Goal: Task Accomplishment & Management: Manage account settings

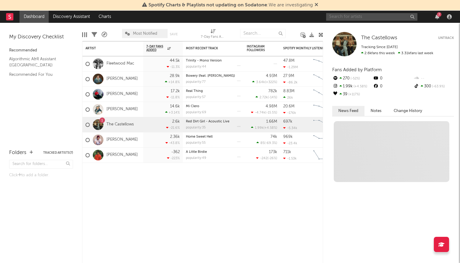
click at [376, 19] on input "text" at bounding box center [371, 17] width 91 height 8
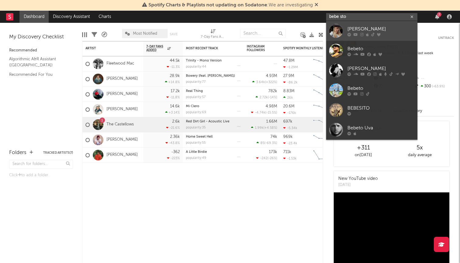
type input "bebe sto"
click at [359, 30] on div "[PERSON_NAME]" at bounding box center [381, 28] width 67 height 7
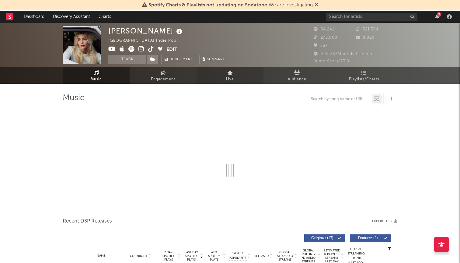
select select "6m"
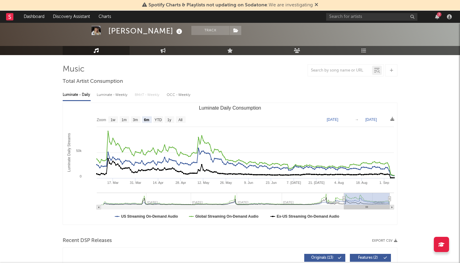
scroll to position [24, 0]
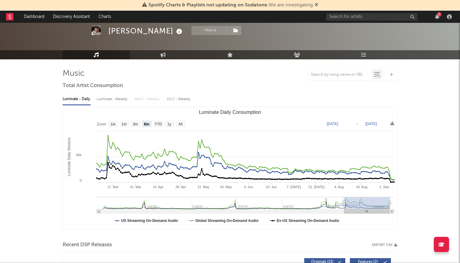
click at [441, 19] on div "7" at bounding box center [437, 16] width 9 height 5
click at [436, 17] on icon "button" at bounding box center [437, 16] width 4 height 5
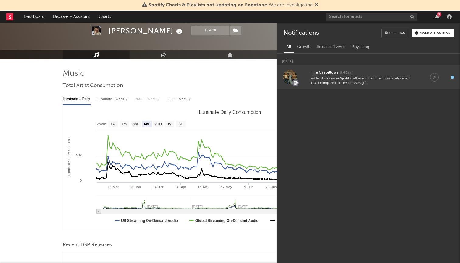
click at [396, 83] on div "Added 4.69x more Spotify followers than their usual daily growth (+311 compared…" at bounding box center [364, 80] width 107 height 9
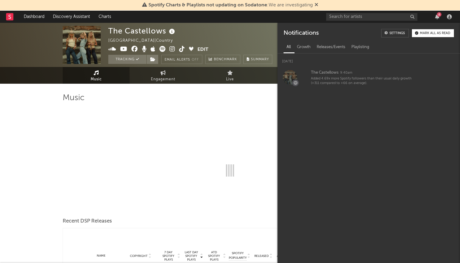
select select "6m"
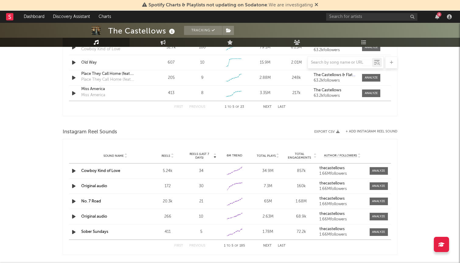
scroll to position [496, 0]
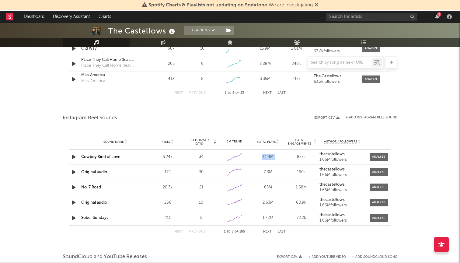
drag, startPoint x: 259, startPoint y: 158, endPoint x: 286, endPoint y: 157, distance: 27.1
click at [287, 157] on div "Sound Name Cowboy Kind of Love Reels 5.24k Reels (last 7 days) 34 6M Trend Crea…" at bounding box center [230, 156] width 322 height 15
click at [281, 158] on div "34.9M" at bounding box center [268, 157] width 30 height 6
click at [372, 156] on div at bounding box center [378, 157] width 13 height 5
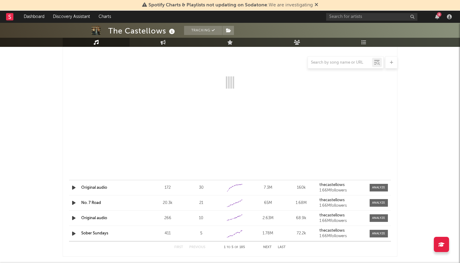
select select "6m"
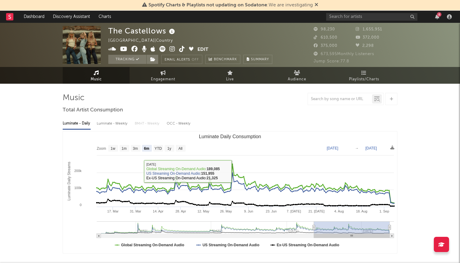
scroll to position [0, 0]
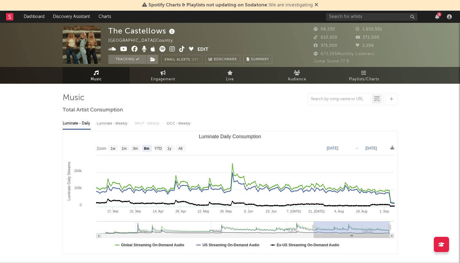
click at [318, 4] on icon at bounding box center [317, 4] width 4 height 5
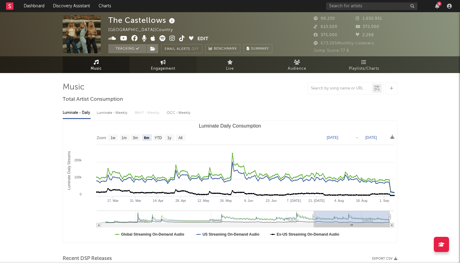
click at [177, 59] on link "Engagement" at bounding box center [163, 64] width 67 height 17
select select "1w"
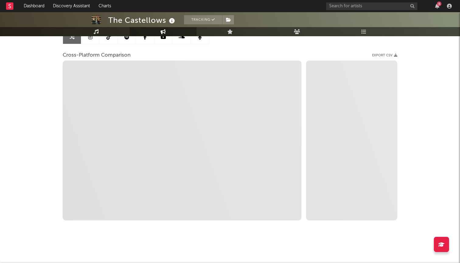
scroll to position [52, 0]
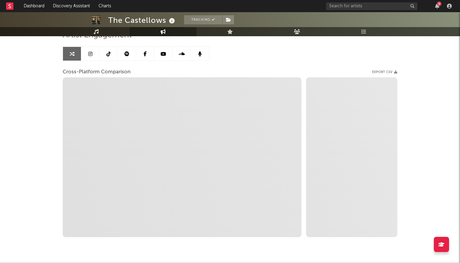
select select "1m"
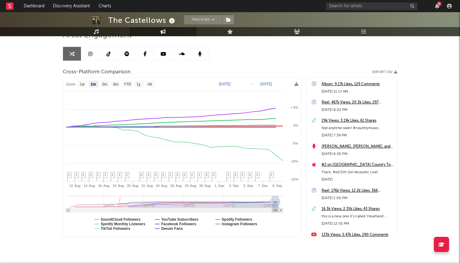
scroll to position [16, 0]
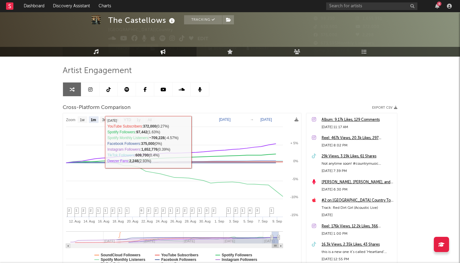
click at [103, 53] on link "Music" at bounding box center [96, 52] width 67 height 10
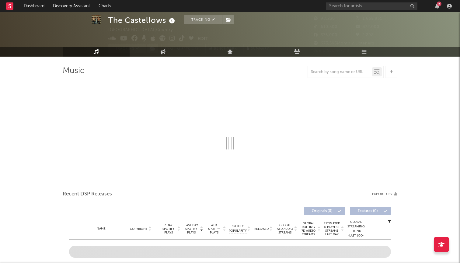
select select "6m"
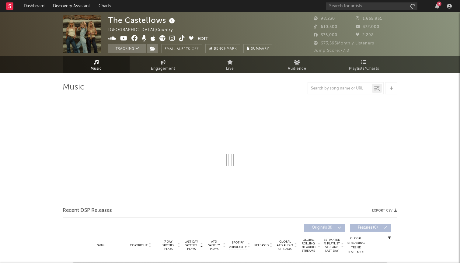
select select "6m"
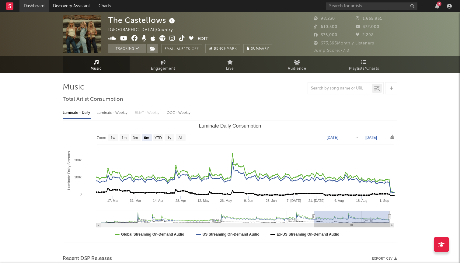
click at [38, 5] on link "Dashboard" at bounding box center [33, 6] width 29 height 12
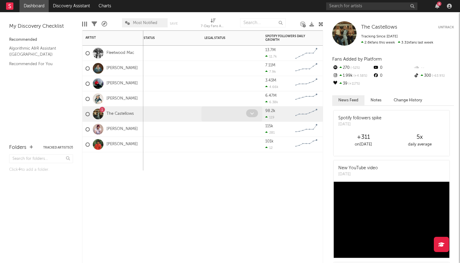
click at [218, 112] on div at bounding box center [225, 113] width 42 height 9
click at [254, 113] on icon at bounding box center [252, 113] width 4 height 4
click at [251, 108] on div at bounding box center [232, 114] width 61 height 15
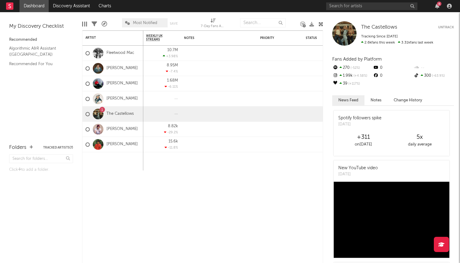
click at [381, 103] on button "Notes" at bounding box center [376, 100] width 23 height 10
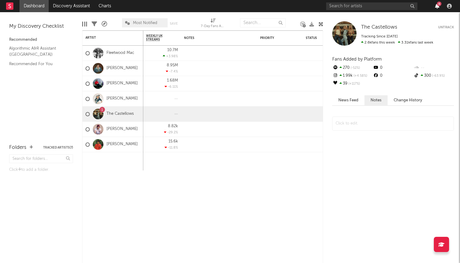
click at [438, 8] on icon "button" at bounding box center [437, 6] width 4 height 5
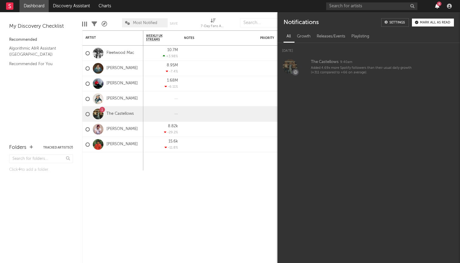
click at [438, 8] on icon "button" at bounding box center [437, 6] width 4 height 5
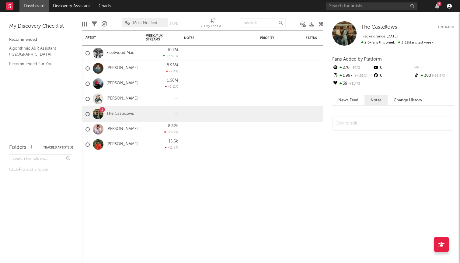
click at [449, 8] on icon "button" at bounding box center [449, 6] width 5 height 5
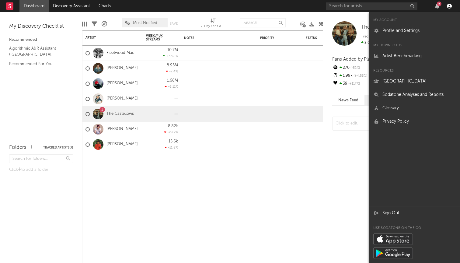
click at [449, 8] on icon "button" at bounding box center [449, 6] width 5 height 5
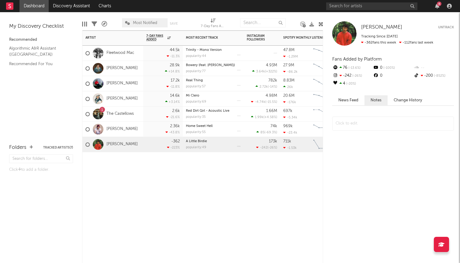
click at [217, 144] on div "A Little Birdie popularity: 49" at bounding box center [213, 144] width 55 height 15
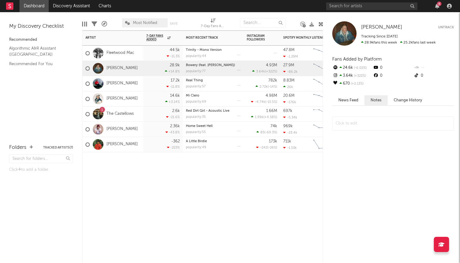
click at [228, 75] on div "Bowery (feat. [PERSON_NAME]) popularity: 77" at bounding box center [213, 68] width 55 height 15
click at [226, 148] on div "popularity: 49" at bounding box center [213, 147] width 55 height 3
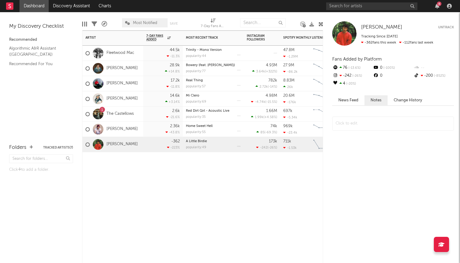
click at [226, 119] on div "Red Dirt Girl - Acoustic Live popularity: 35" at bounding box center [213, 114] width 55 height 15
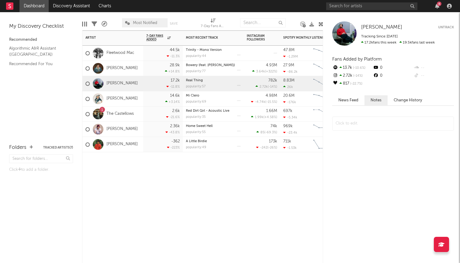
click at [220, 82] on div "Real Thing" at bounding box center [213, 80] width 55 height 3
click at [226, 72] on div "popularity: 77" at bounding box center [213, 71] width 55 height 3
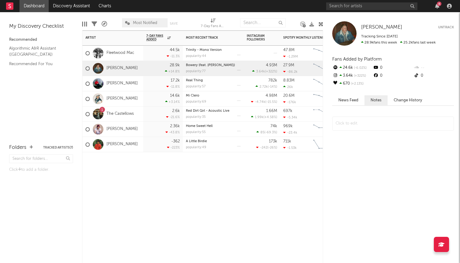
click at [231, 56] on div "popularity: 44" at bounding box center [213, 55] width 55 height 3
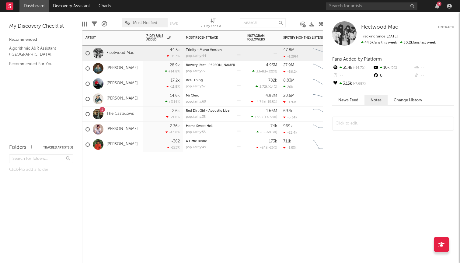
click at [94, 22] on icon at bounding box center [94, 23] width 5 height 5
click at [93, 22] on icon at bounding box center [94, 23] width 5 height 5
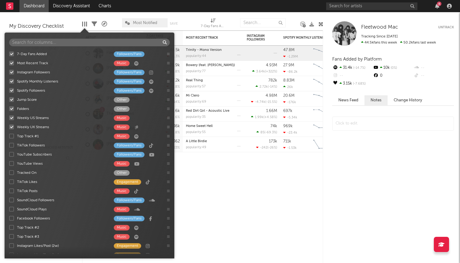
click at [85, 23] on div at bounding box center [84, 24] width 5 height 5
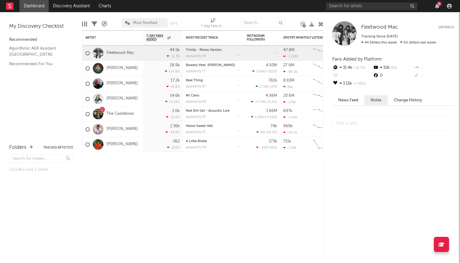
click at [85, 23] on div at bounding box center [84, 24] width 5 height 5
click at [129, 100] on div "[PERSON_NAME]" at bounding box center [112, 98] width 61 height 15
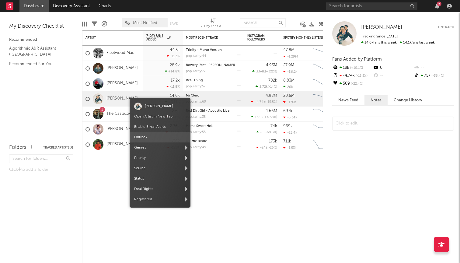
click at [161, 138] on span "Untrack" at bounding box center [160, 137] width 61 height 10
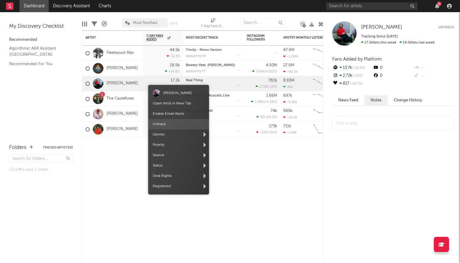
click at [195, 127] on span "Untrack" at bounding box center [178, 124] width 61 height 10
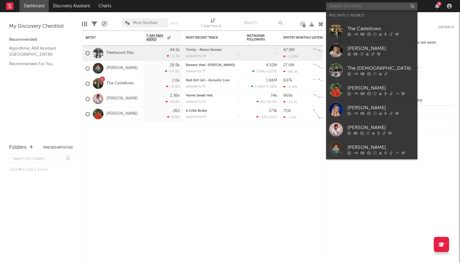
click at [356, 9] on input "text" at bounding box center [371, 6] width 91 height 8
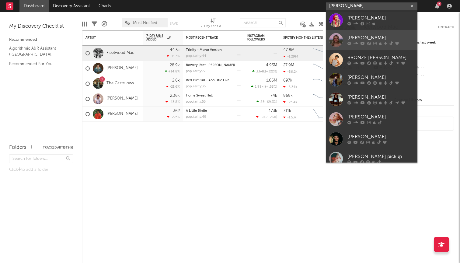
type input "[PERSON_NAME]"
click at [359, 39] on div "[PERSON_NAME]" at bounding box center [381, 37] width 67 height 7
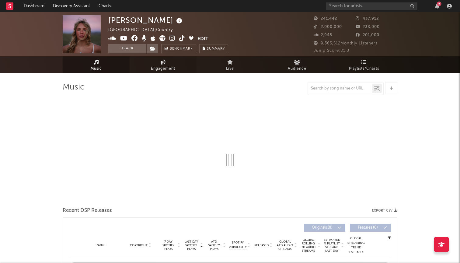
select select "6m"
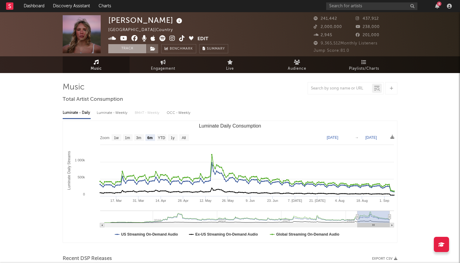
click at [127, 49] on button "Track" at bounding box center [127, 48] width 38 height 9
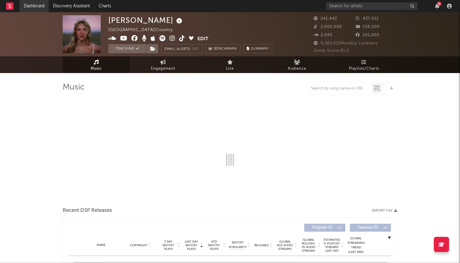
click at [35, 8] on link "Dashboard" at bounding box center [33, 6] width 29 height 12
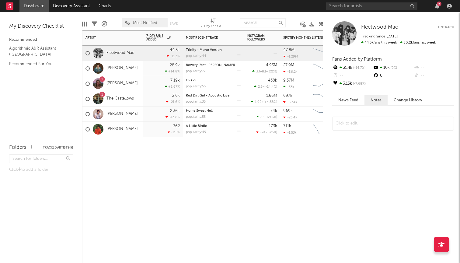
click at [156, 163] on div "Artist Notifications 7-Day Fans Added WoW % Change Most Recent Track Popularity…" at bounding box center [202, 146] width 241 height 233
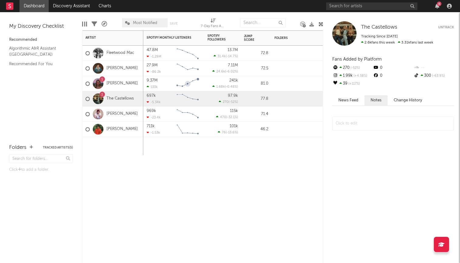
click at [190, 82] on g "Chart title" at bounding box center [187, 82] width 23 height 9
click at [175, 78] on rect "Chart title" at bounding box center [187, 83] width 27 height 15
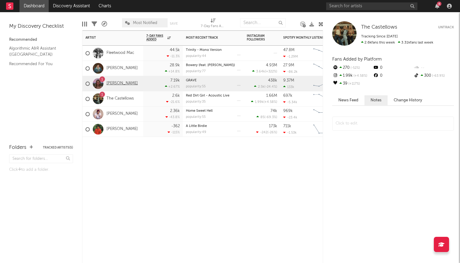
click at [114, 82] on link "[PERSON_NAME]" at bounding box center [122, 83] width 31 height 5
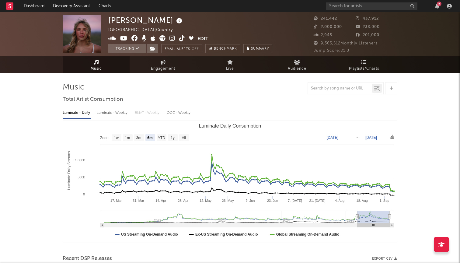
scroll to position [56, 0]
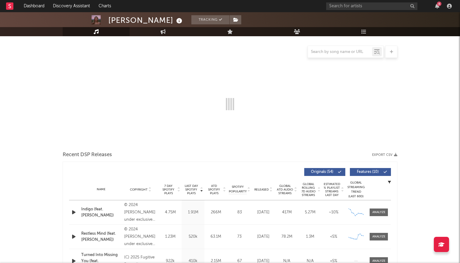
select select "6m"
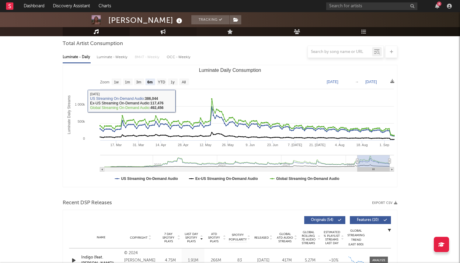
click at [163, 34] on icon at bounding box center [163, 31] width 5 height 5
select select "1w"
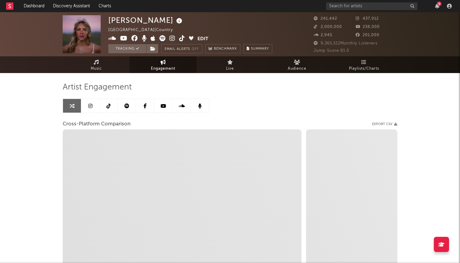
select select "1m"
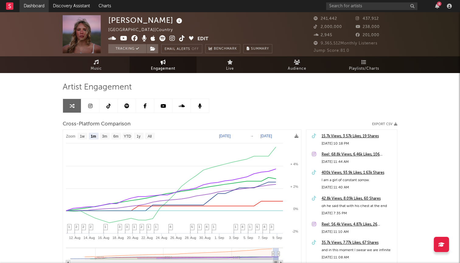
click at [35, 3] on link "Dashboard" at bounding box center [33, 6] width 29 height 12
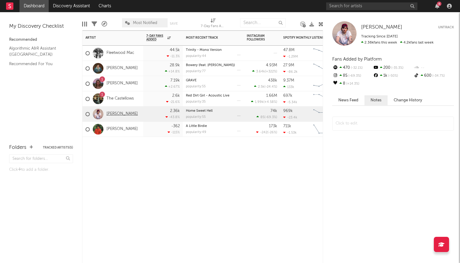
click at [118, 114] on link "[PERSON_NAME]" at bounding box center [122, 113] width 31 height 5
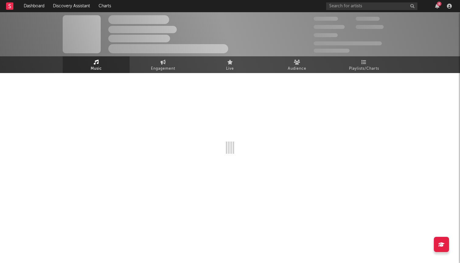
select select "6m"
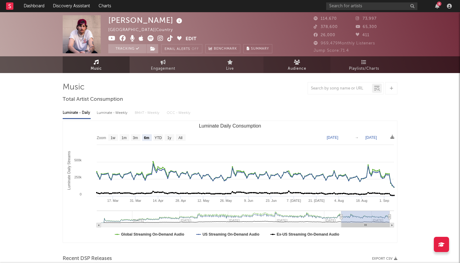
click at [317, 66] on link "Audience" at bounding box center [297, 64] width 67 height 17
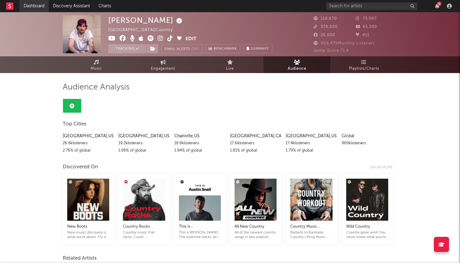
click at [29, 7] on link "Dashboard" at bounding box center [33, 6] width 29 height 12
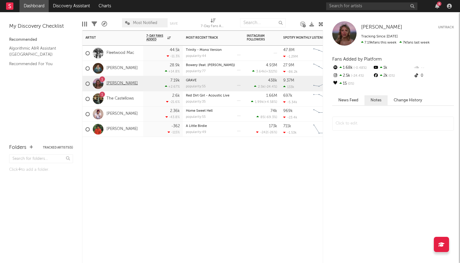
click at [118, 83] on link "[PERSON_NAME]" at bounding box center [122, 83] width 31 height 5
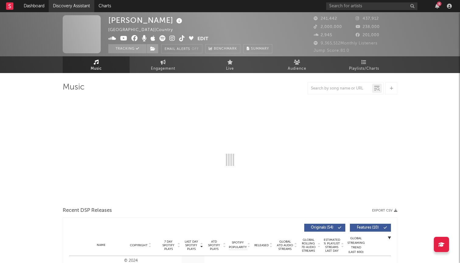
select select "6m"
